Goal: Use online tool/utility: Utilize a website feature to perform a specific function

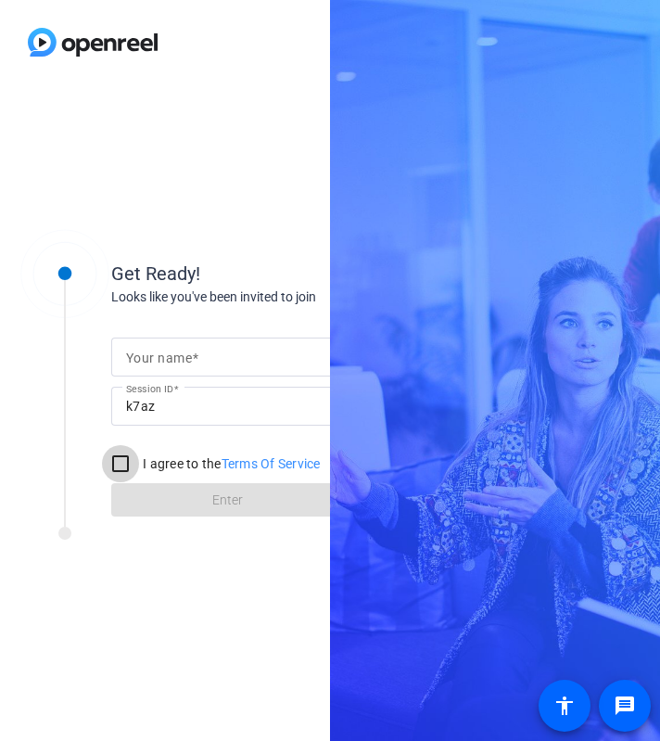
click at [123, 468] on input "I agree to the Terms Of Service" at bounding box center [120, 463] width 37 height 37
checkbox input "true"
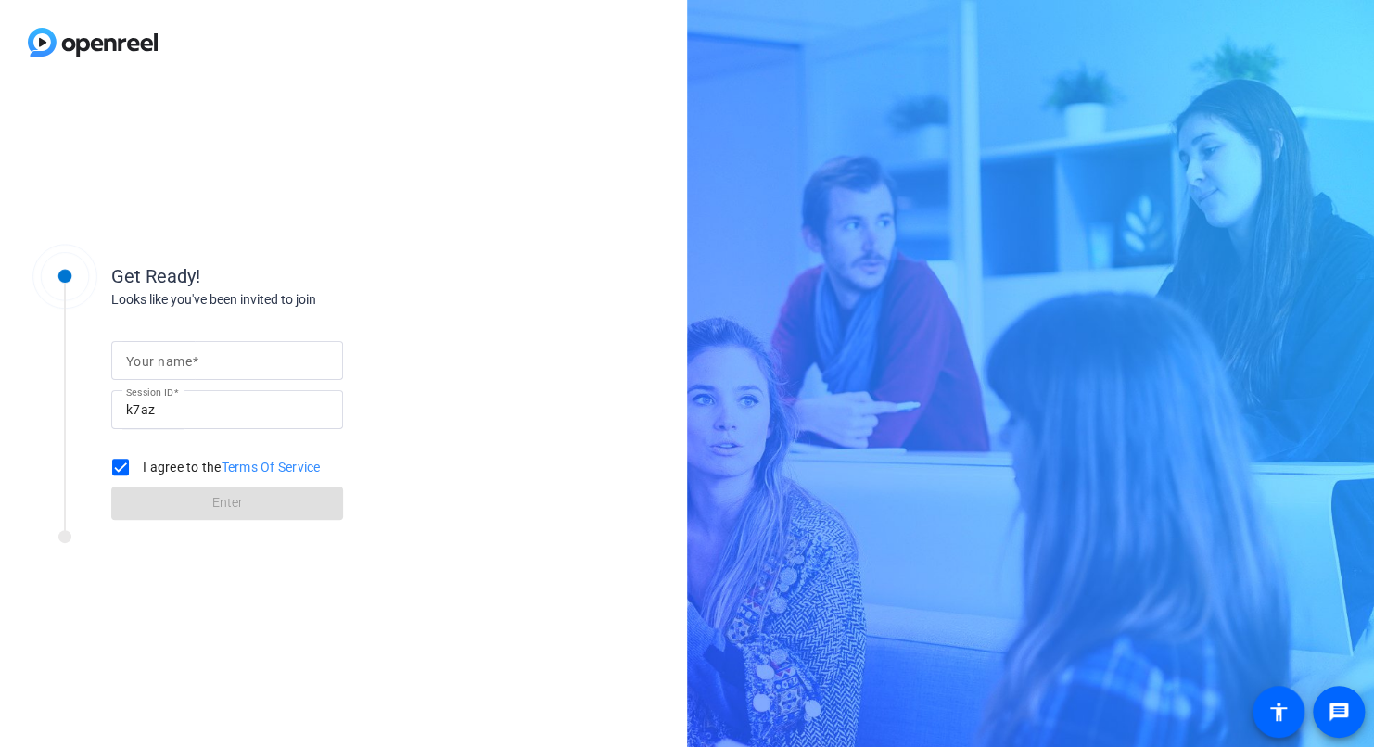
click at [296, 364] on input "Your name" at bounding box center [227, 360] width 202 height 22
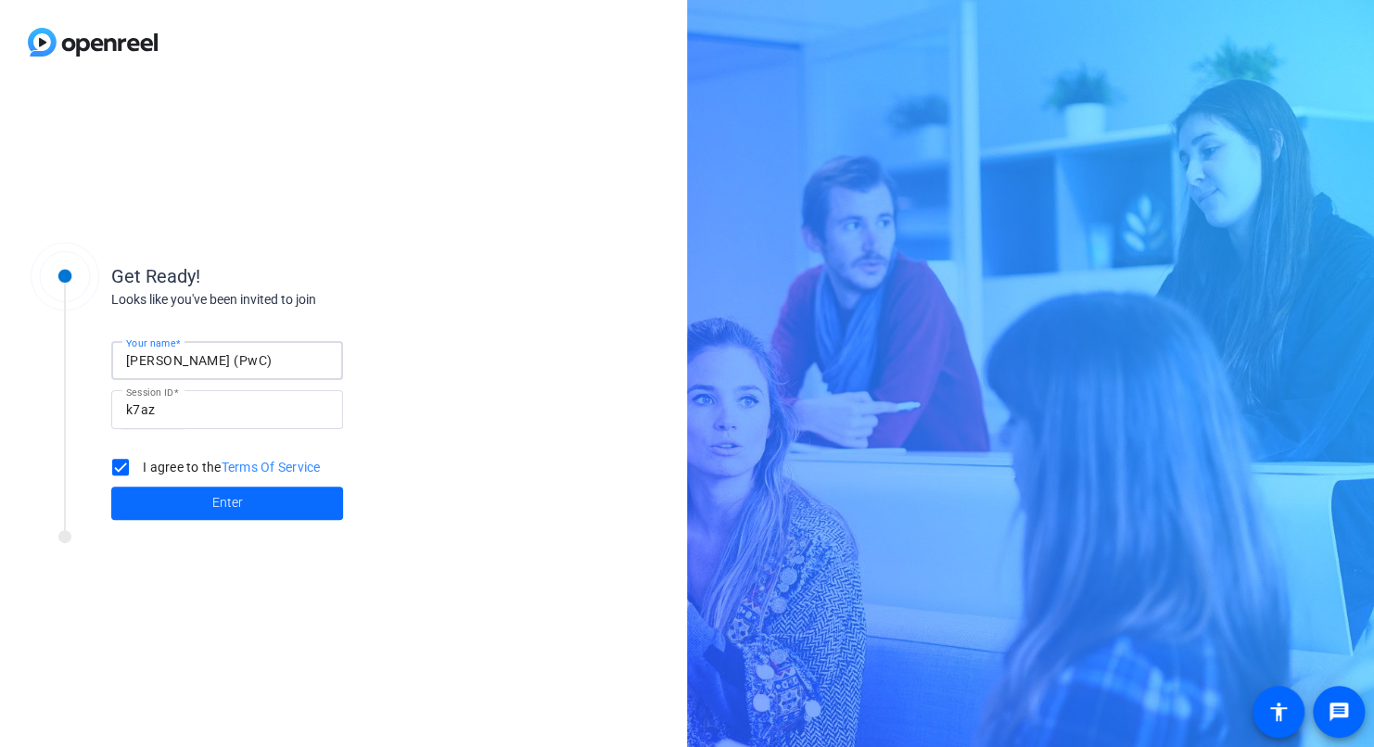
type input "[PERSON_NAME] (PwC)"
click at [238, 502] on span "Enter" at bounding box center [227, 502] width 31 height 19
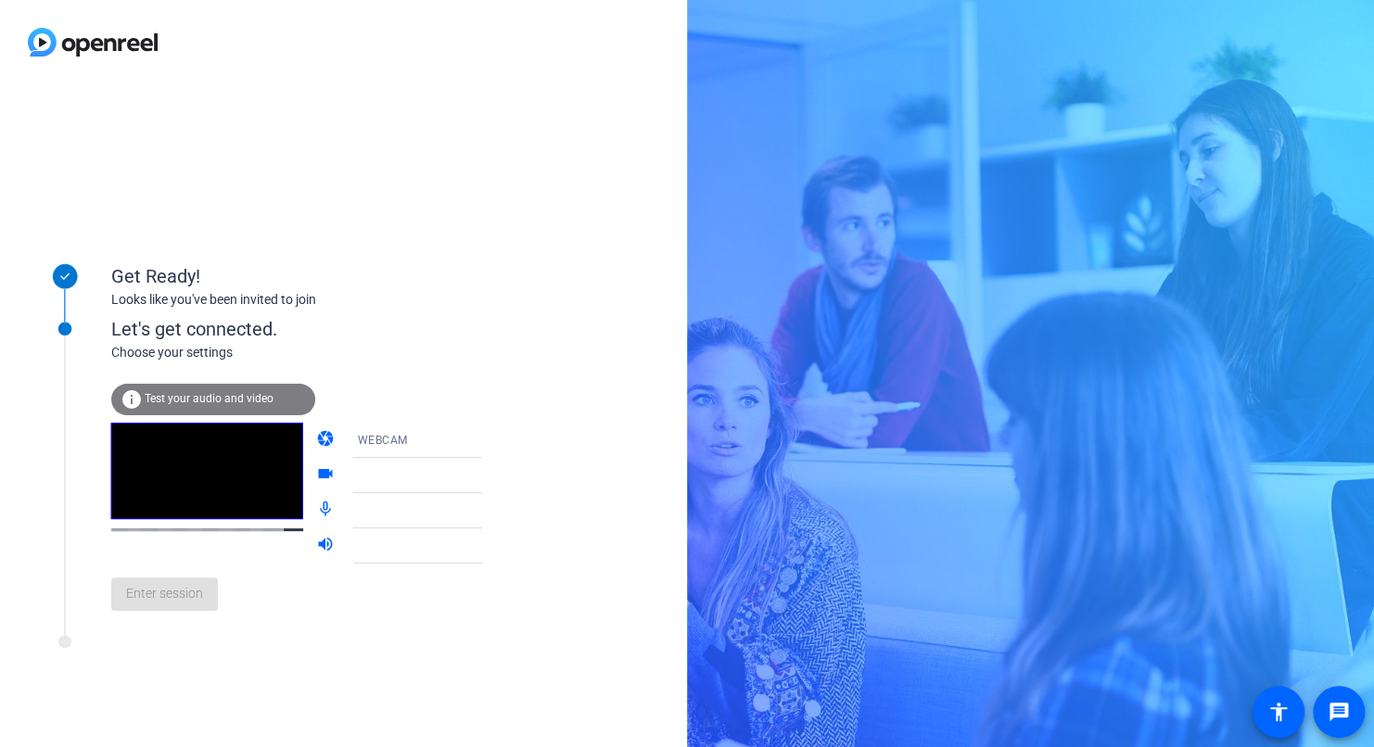
click at [489, 437] on icon at bounding box center [500, 440] width 22 height 22
click at [476, 349] on div at bounding box center [687, 373] width 1374 height 747
click at [442, 439] on div "WEBCAM" at bounding box center [426, 439] width 138 height 23
click at [387, 514] on mat-option "DESKTOP" at bounding box center [402, 513] width 159 height 37
click at [260, 496] on video at bounding box center [207, 471] width 192 height 96
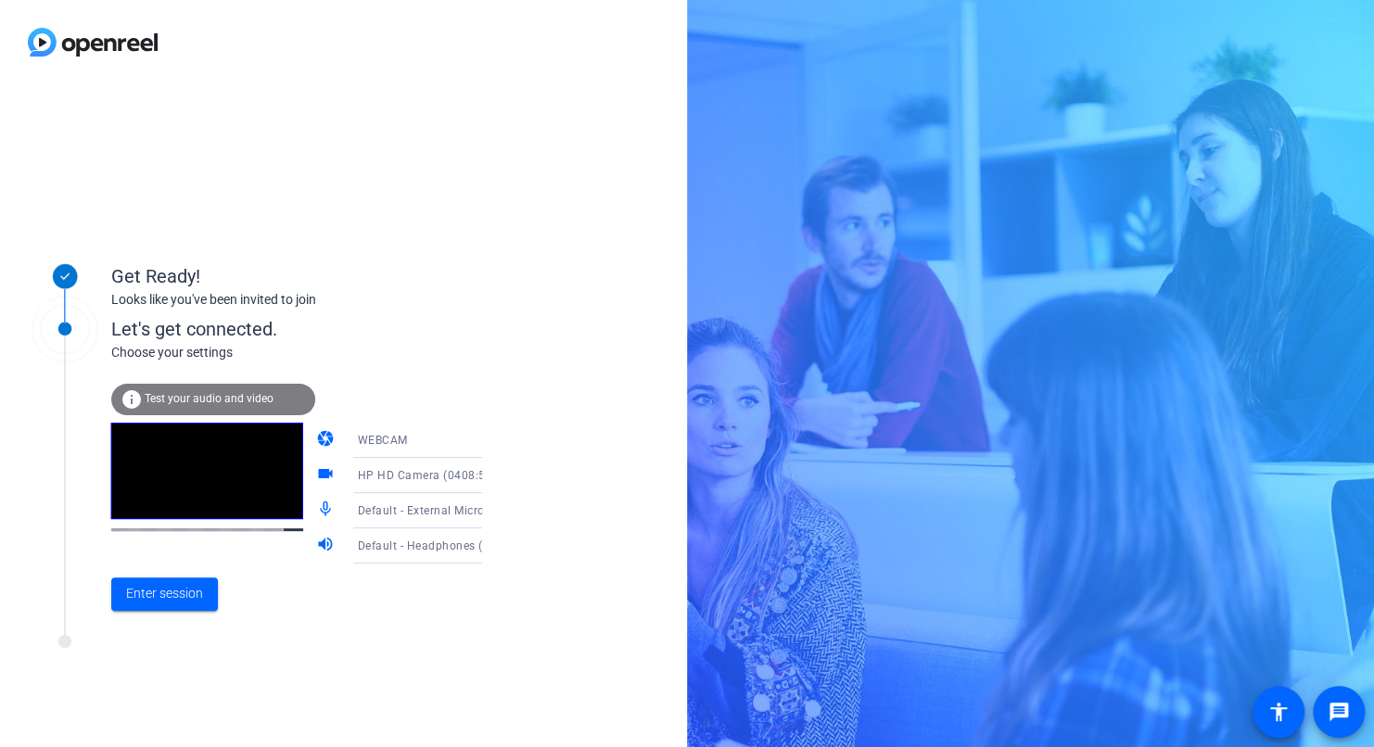
click at [209, 392] on span "Test your audio and video" at bounding box center [209, 398] width 129 height 13
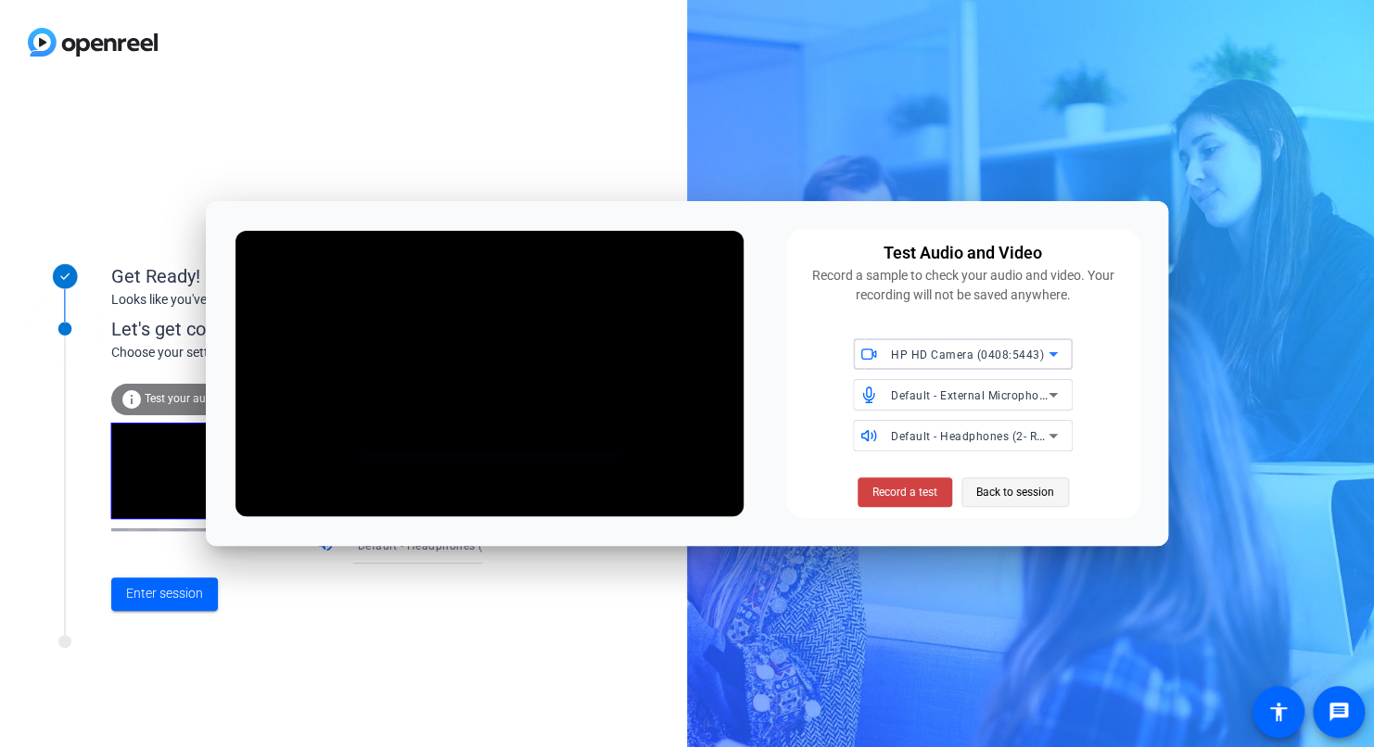
click at [659, 491] on span "Back to session" at bounding box center [1015, 492] width 78 height 35
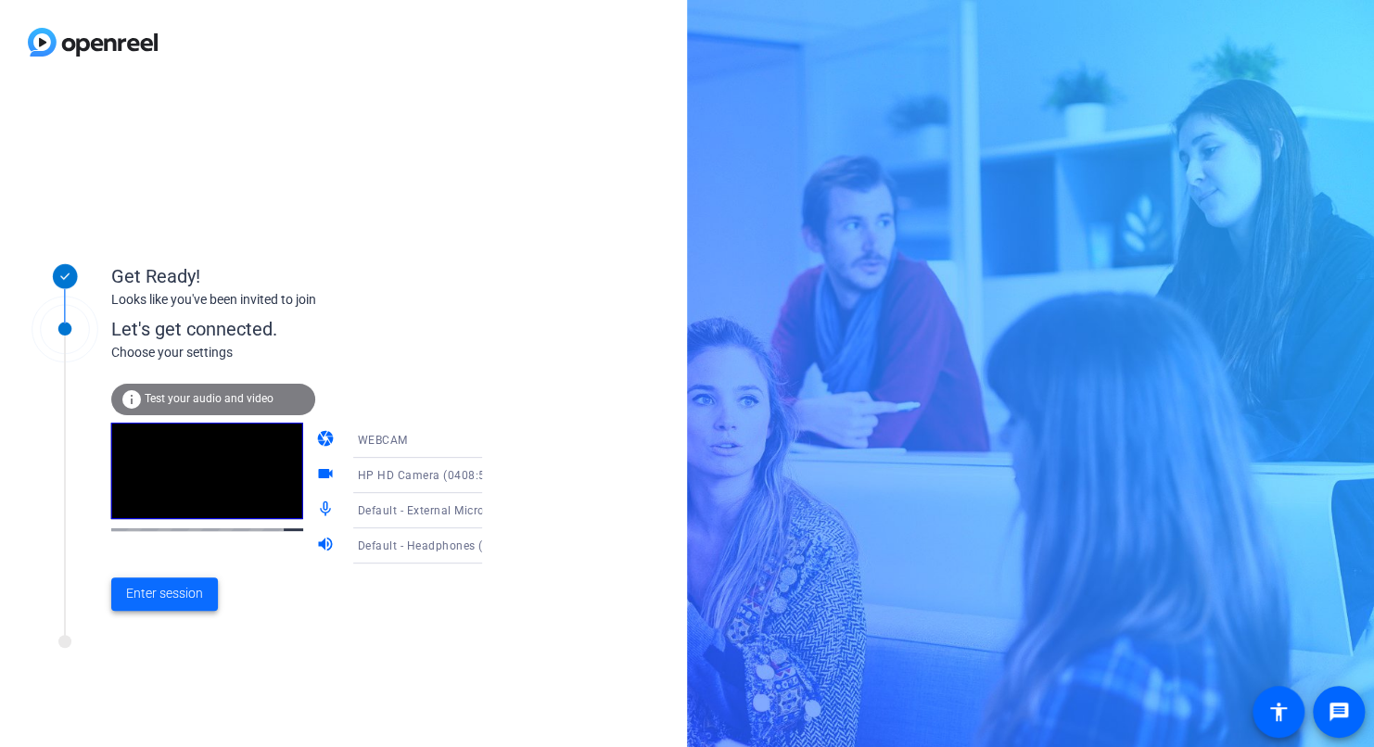
click at [197, 588] on span "Enter session" at bounding box center [164, 593] width 77 height 19
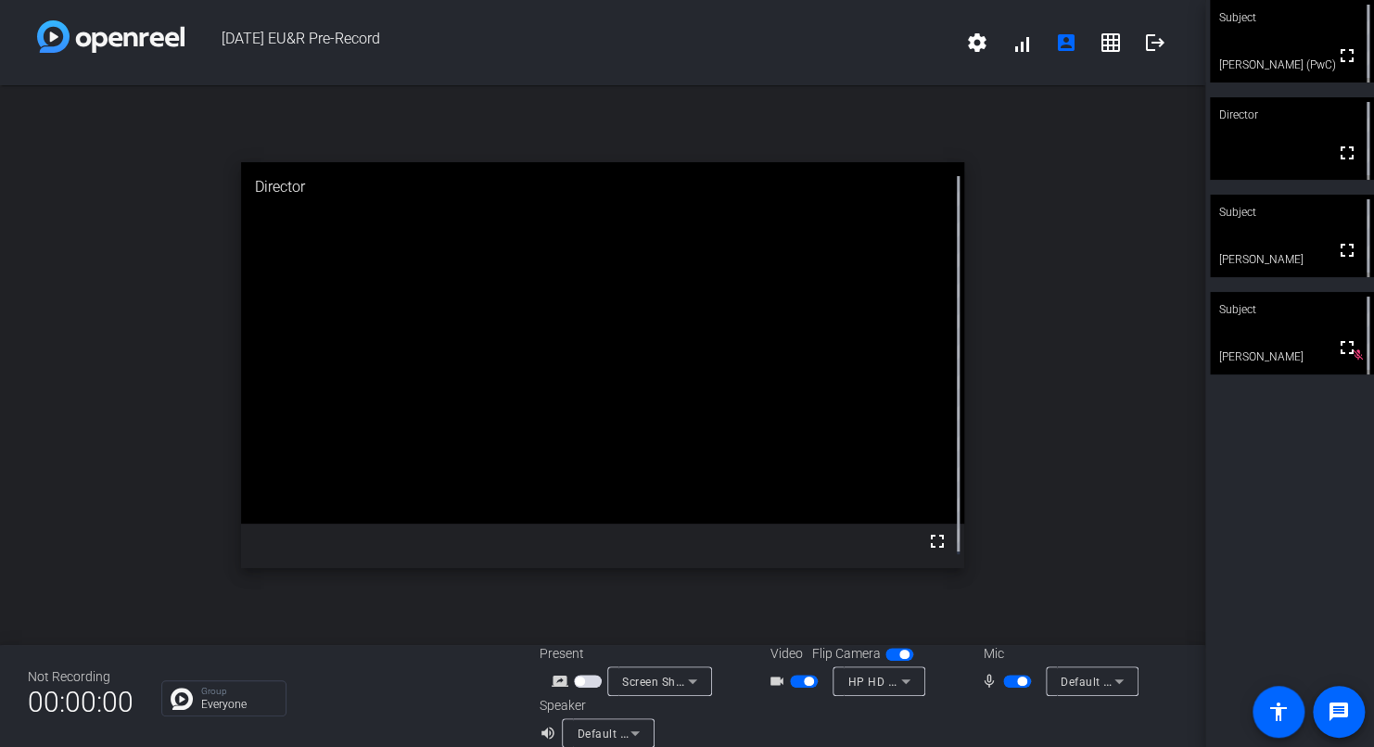
click at [659, 679] on icon at bounding box center [905, 681] width 22 height 22
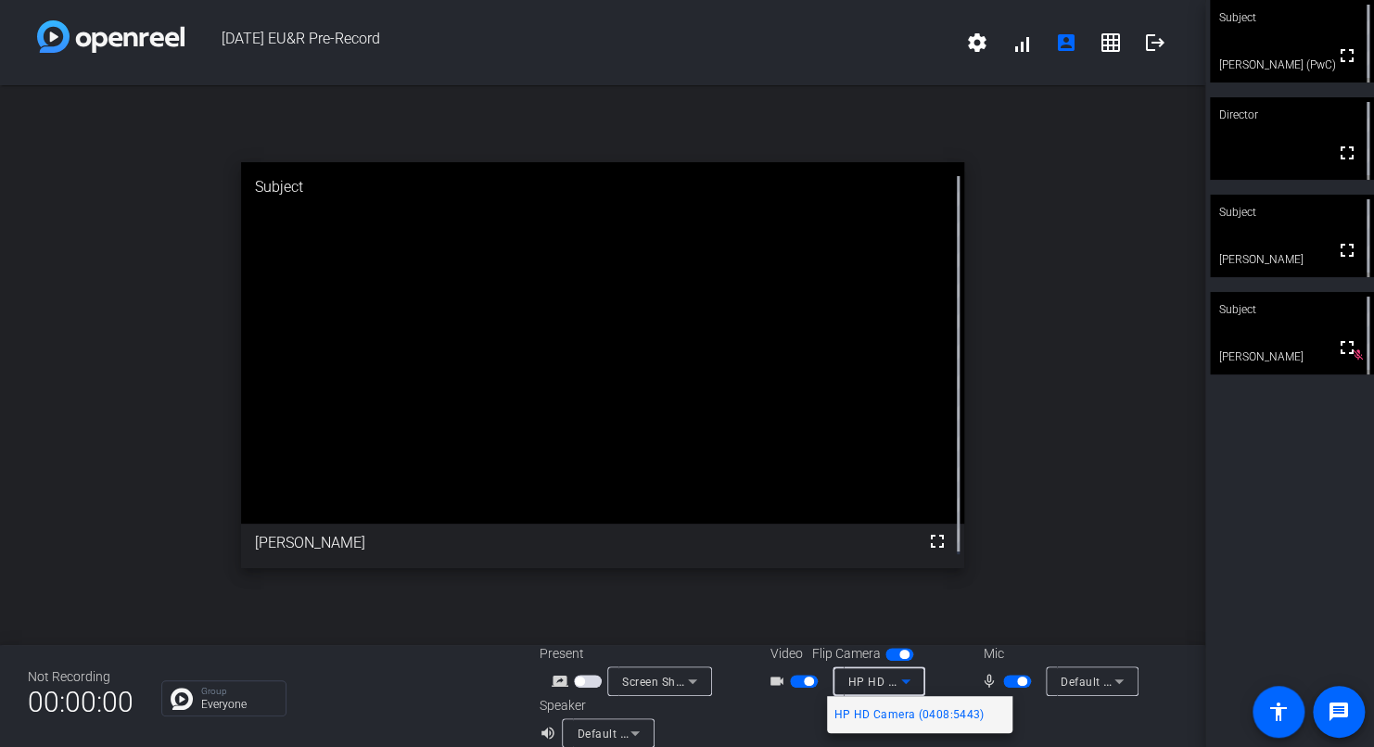
click at [659, 724] on div at bounding box center [687, 373] width 1374 height 747
click at [635, 722] on icon at bounding box center [635, 733] width 22 height 22
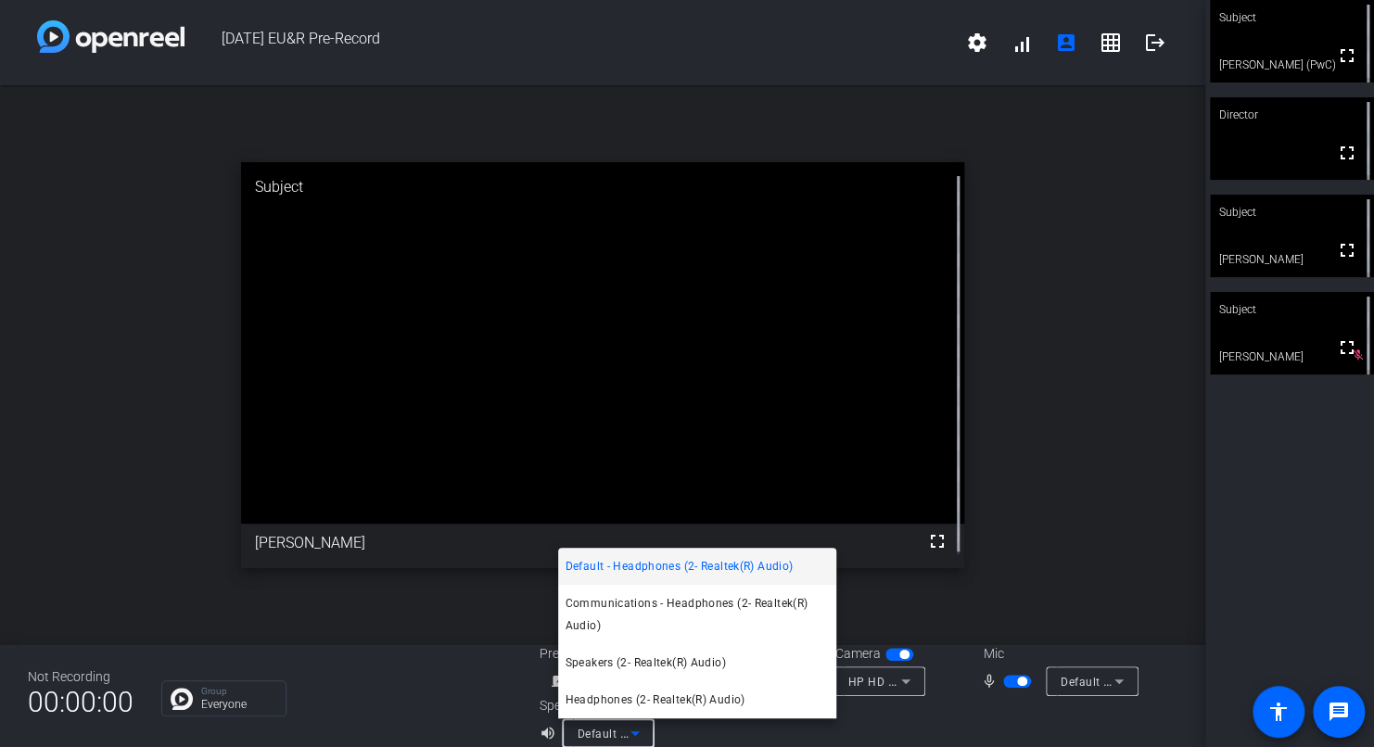
click at [659, 573] on div at bounding box center [687, 373] width 1374 height 747
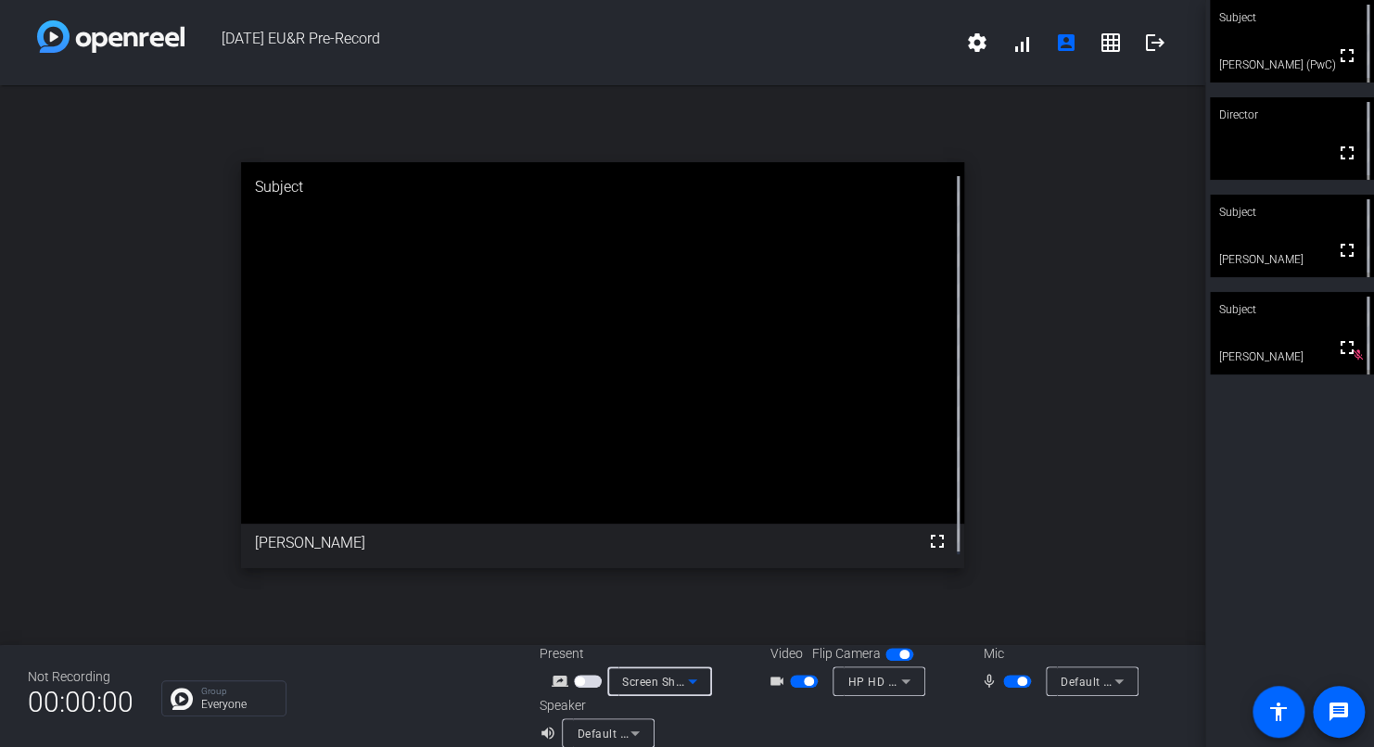
click at [652, 675] on span "Screen Sharing" at bounding box center [663, 681] width 82 height 15
click at [659, 570] on div at bounding box center [687, 373] width 1374 height 747
click at [659, 682] on span "button" at bounding box center [1021, 681] width 9 height 9
click at [550, 70] on div "[DATE] EU&R Pre-Record settings signal_cellular_alt account_box grid_on logout" at bounding box center [602, 42] width 1205 height 85
click at [659, 684] on span "button" at bounding box center [1017, 681] width 28 height 13
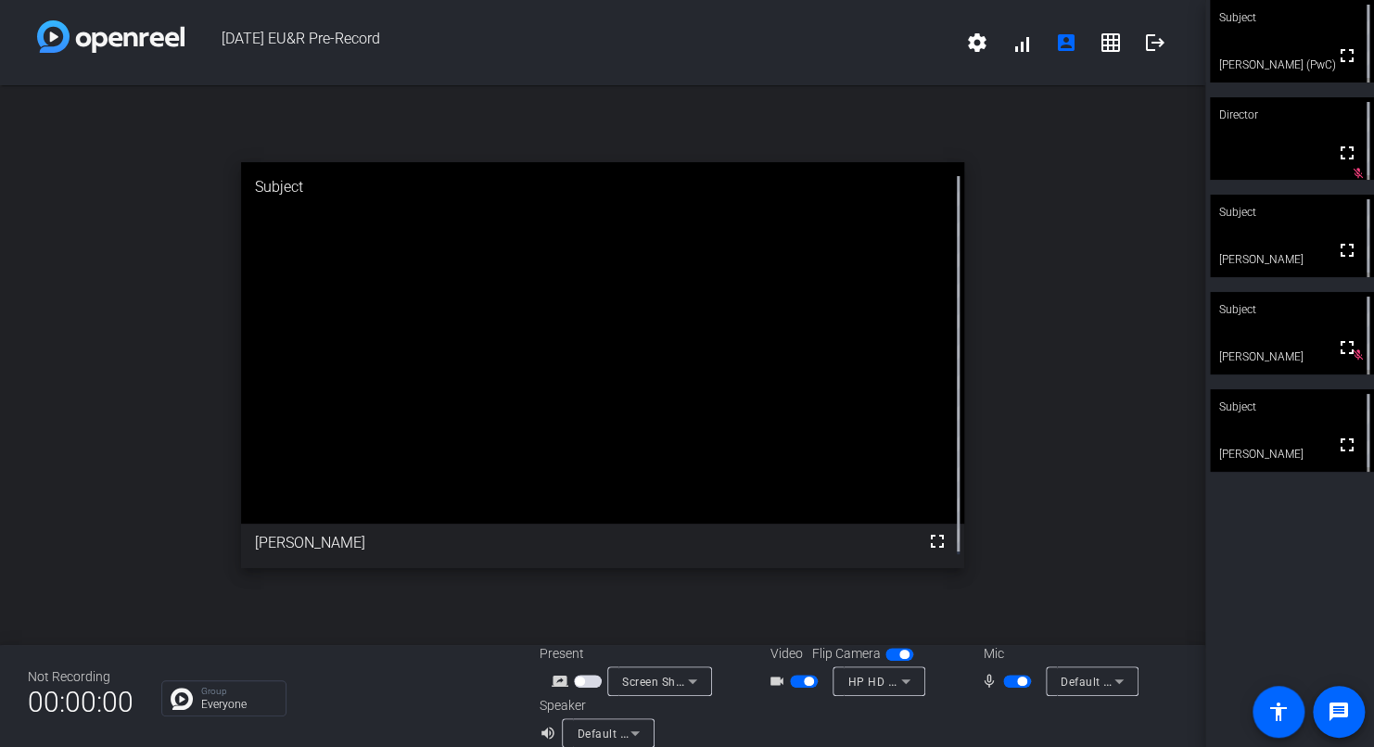
click at [659, 678] on span "button" at bounding box center [1017, 681] width 28 height 13
click at [659, 684] on span "button" at bounding box center [804, 681] width 28 height 13
click at [659, 683] on span "button" at bounding box center [1008, 681] width 9 height 9
click at [659, 673] on mat-slide-toggle at bounding box center [1019, 680] width 32 height 19
click at [659, 680] on span "button" at bounding box center [1017, 681] width 28 height 13
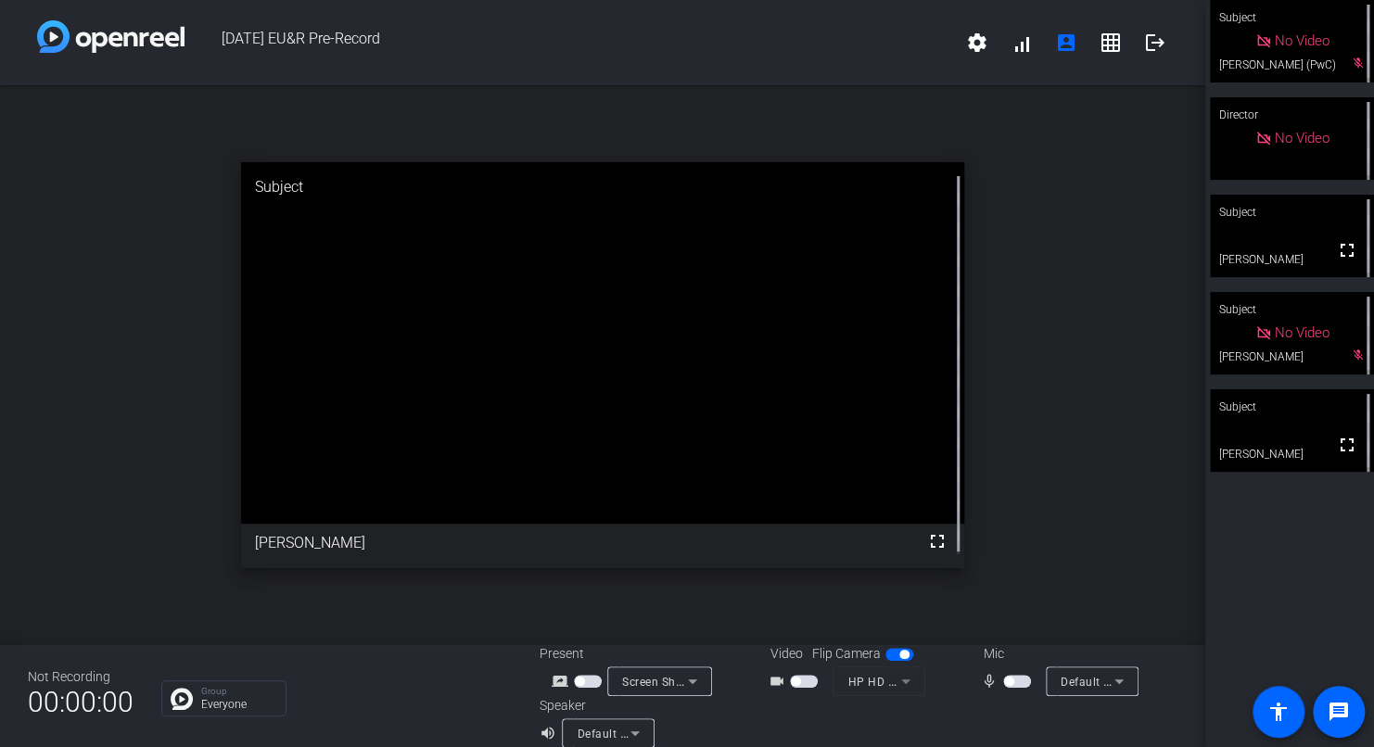
click at [659, 217] on div "open_in_new Subject fullscreen [PERSON_NAME]" at bounding box center [602, 365] width 1205 height 560
click at [659, 682] on span "button" at bounding box center [1008, 681] width 9 height 9
click at [659, 684] on span "button" at bounding box center [1017, 681] width 28 height 13
click at [659, 679] on span "button" at bounding box center [1008, 681] width 9 height 9
click at [659, 677] on span "button" at bounding box center [1017, 681] width 28 height 13
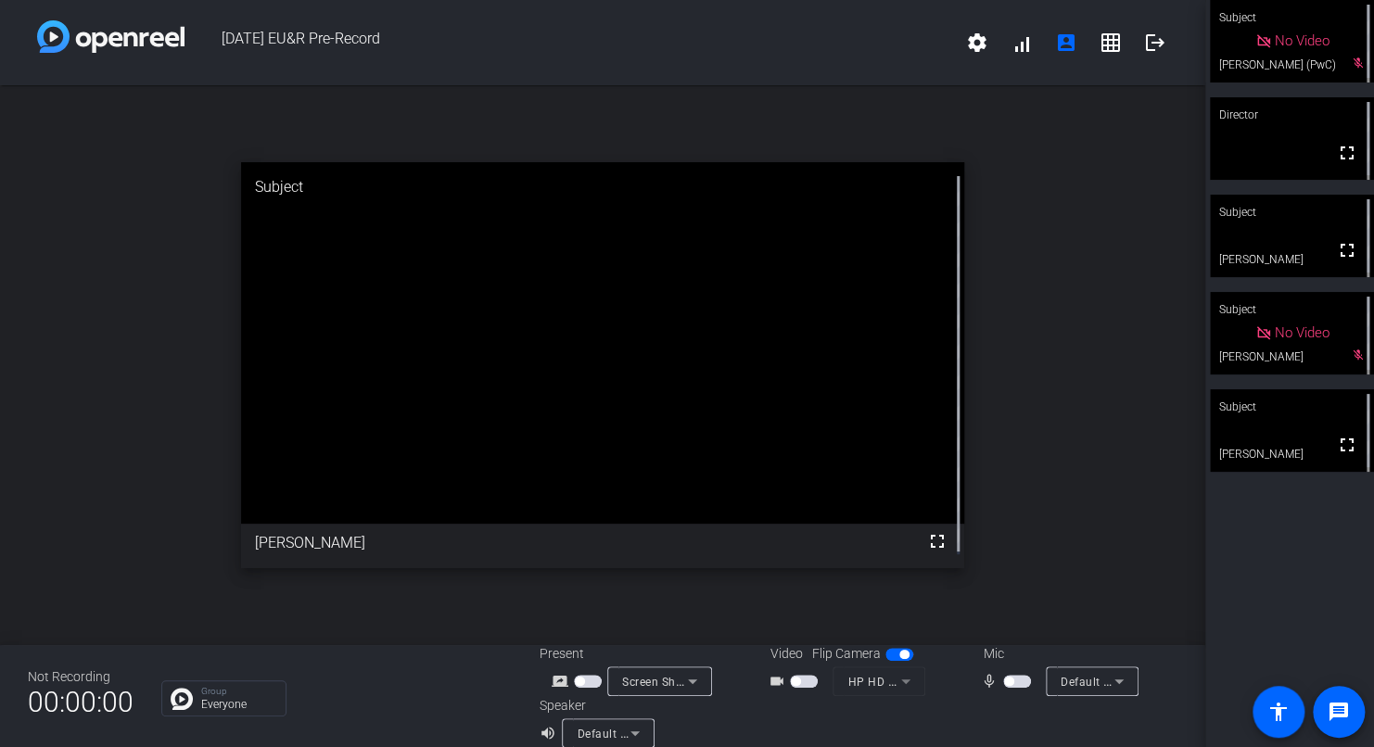
click at [118, 175] on div "open_in_new Subject fullscreen [PERSON_NAME]" at bounding box center [602, 365] width 1205 height 560
click at [198, 107] on div "open_in_new Subject fullscreen [PERSON_NAME]" at bounding box center [602, 365] width 1205 height 560
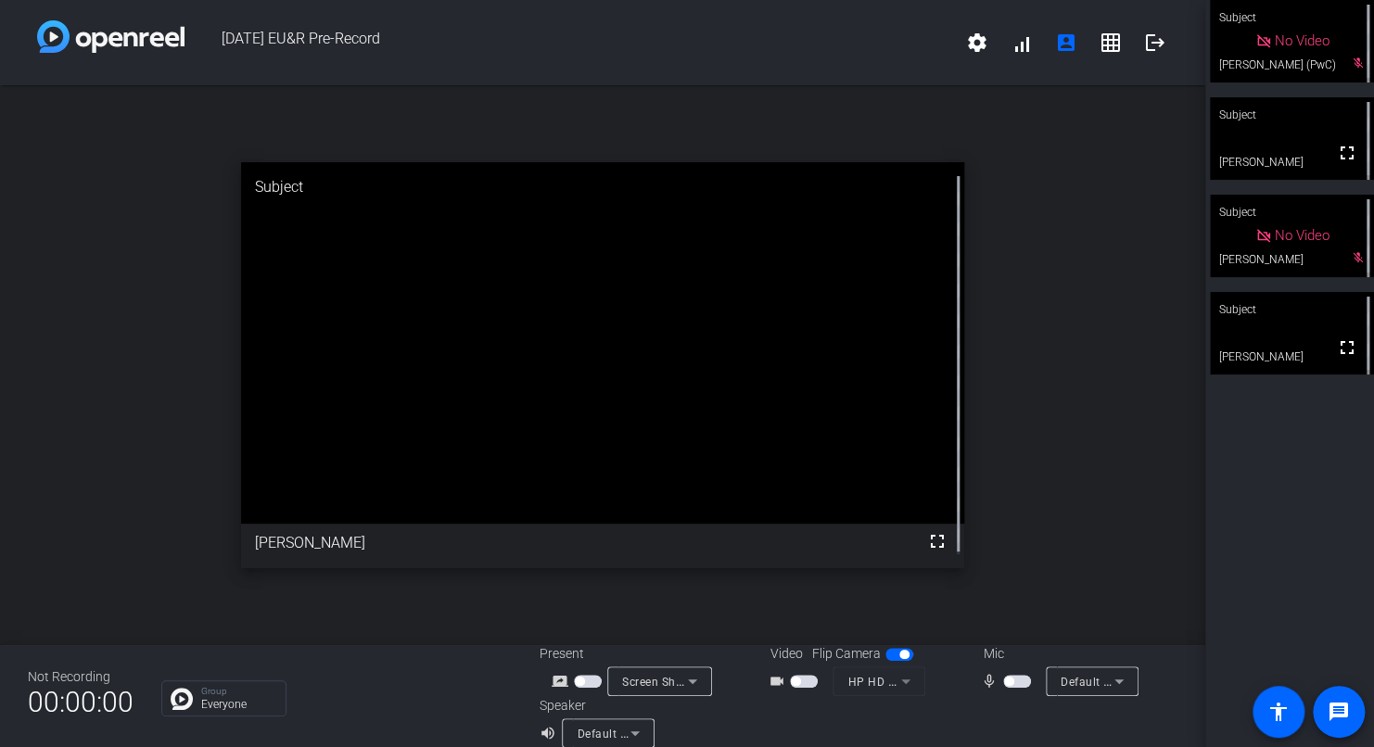
click at [659, 340] on div "open_in_new Subject fullscreen [PERSON_NAME]" at bounding box center [602, 365] width 1205 height 560
click at [659, 680] on span "button" at bounding box center [1017, 681] width 28 height 13
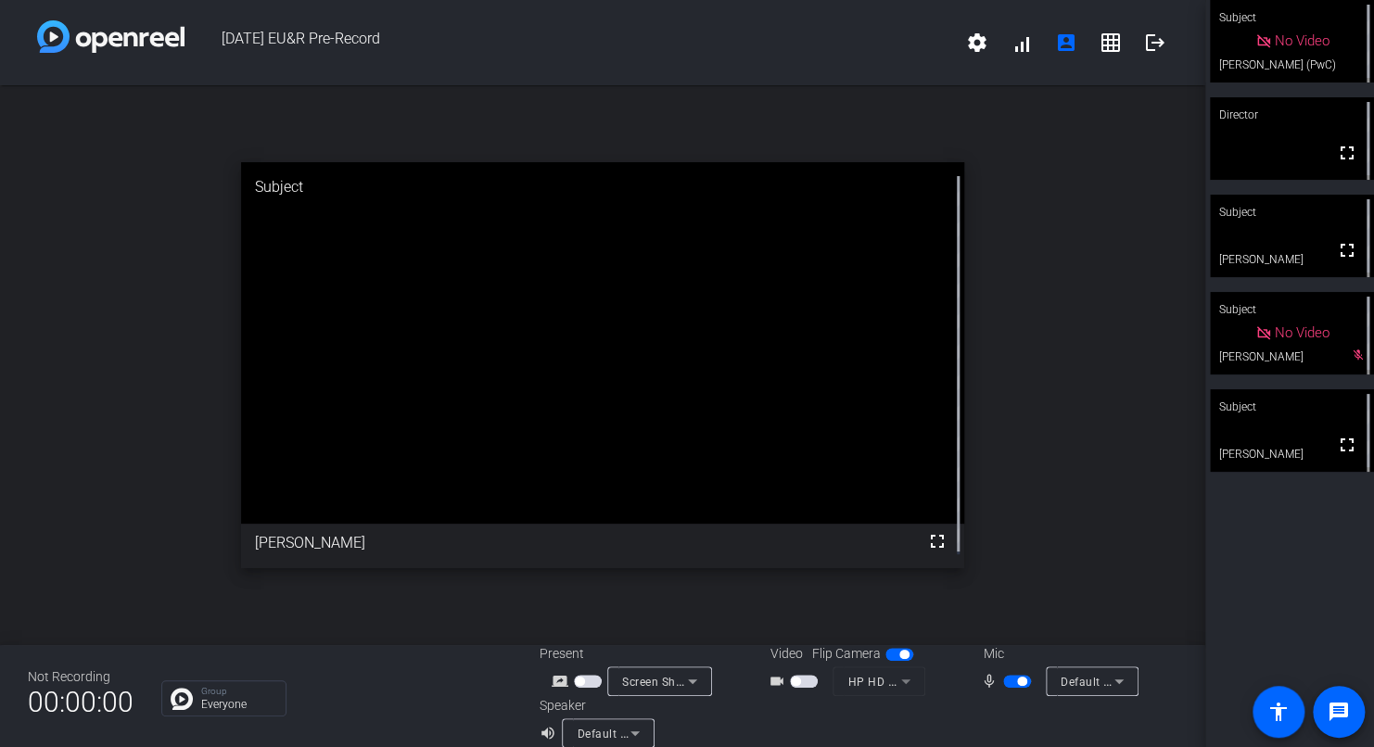
click at [659, 679] on span "button" at bounding box center [1021, 681] width 9 height 9
click at [659, 679] on span "button" at bounding box center [1017, 681] width 28 height 13
click at [659, 674] on mat-slide-toggle at bounding box center [1019, 680] width 32 height 19
click at [659, 677] on span "button" at bounding box center [1017, 681] width 28 height 13
click at [659, 680] on span "button" at bounding box center [1017, 681] width 28 height 13
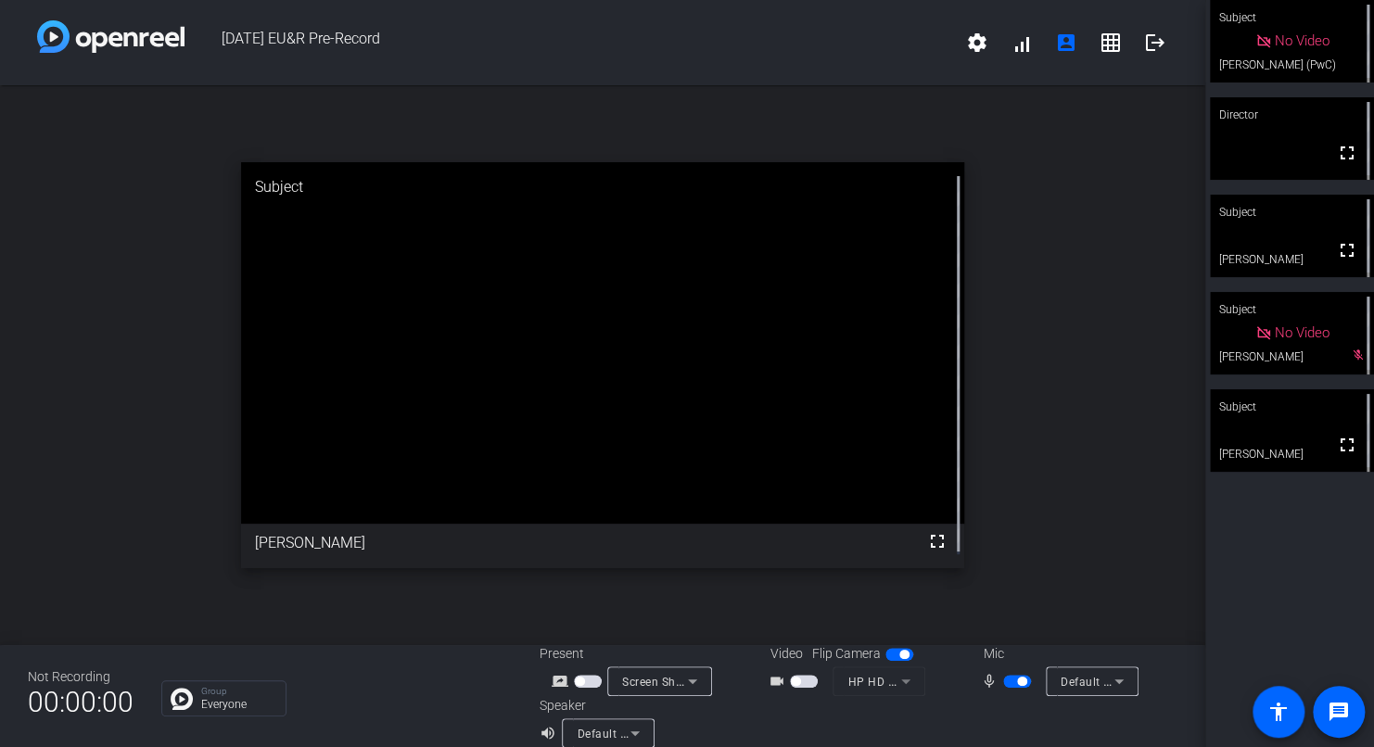
click at [659, 679] on span "button" at bounding box center [1017, 681] width 28 height 13
click at [659, 549] on div "open_in_new Subject fullscreen [PERSON_NAME]" at bounding box center [602, 365] width 1205 height 560
click at [659, 435] on div "open_in_new Subject fullscreen [PERSON_NAME]" at bounding box center [602, 365] width 1205 height 560
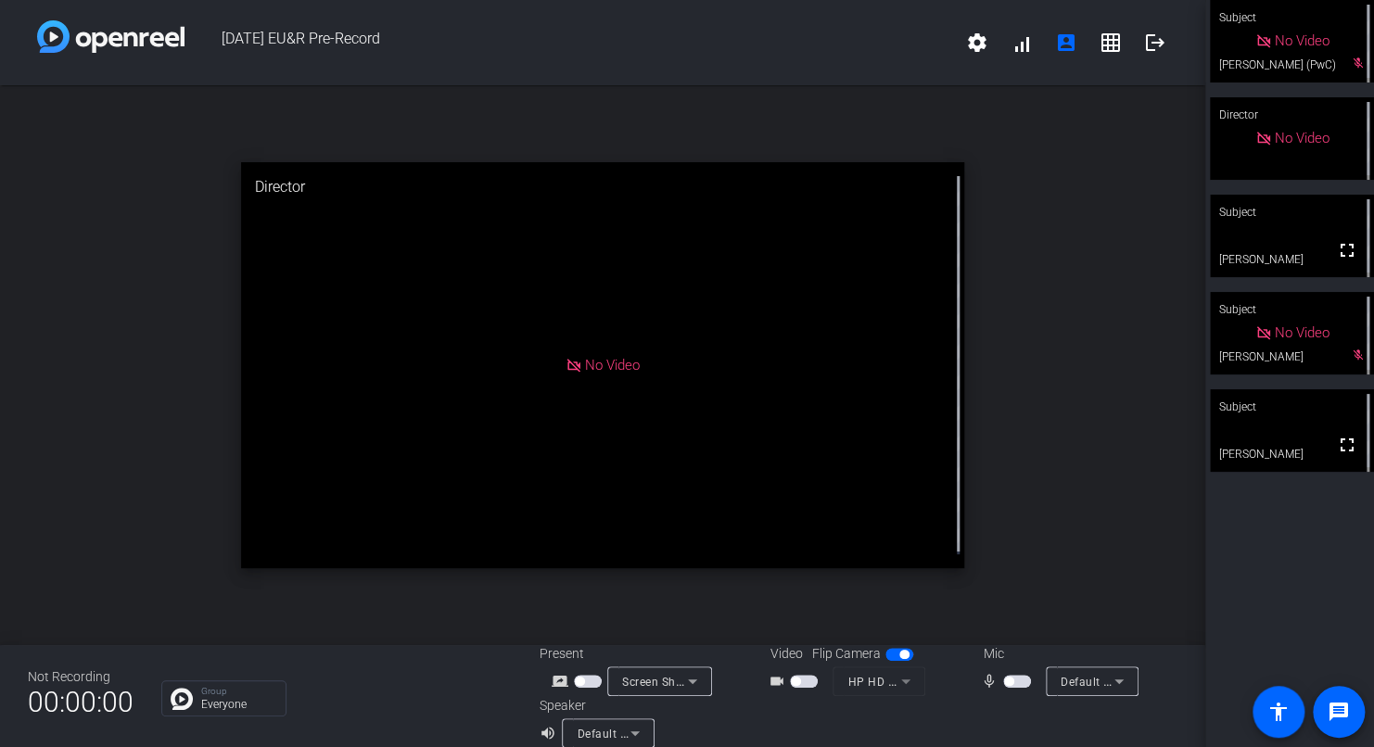
click at [64, 573] on div "open_in_new Director No Video" at bounding box center [602, 365] width 1205 height 560
